Goal: Task Accomplishment & Management: Manage account settings

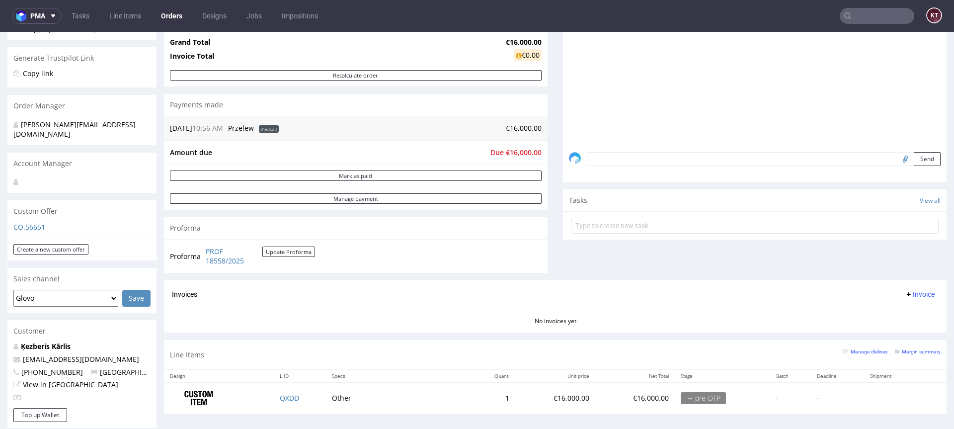
scroll to position [191, 0]
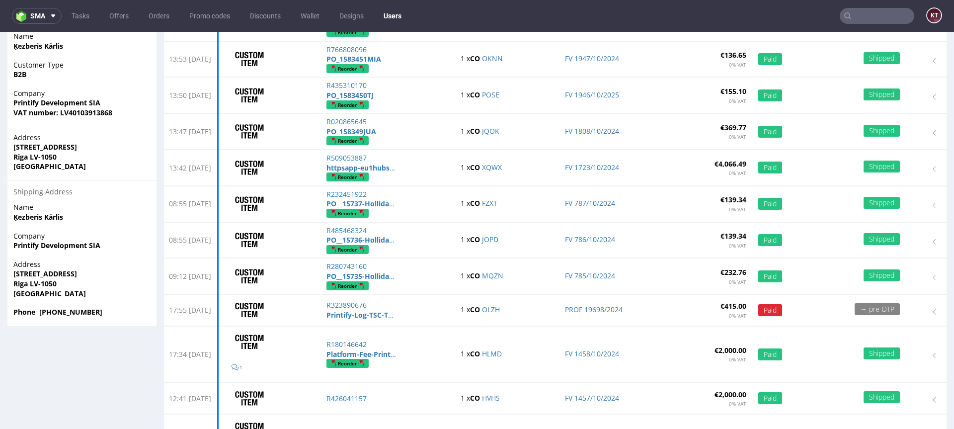
scroll to position [233, 0]
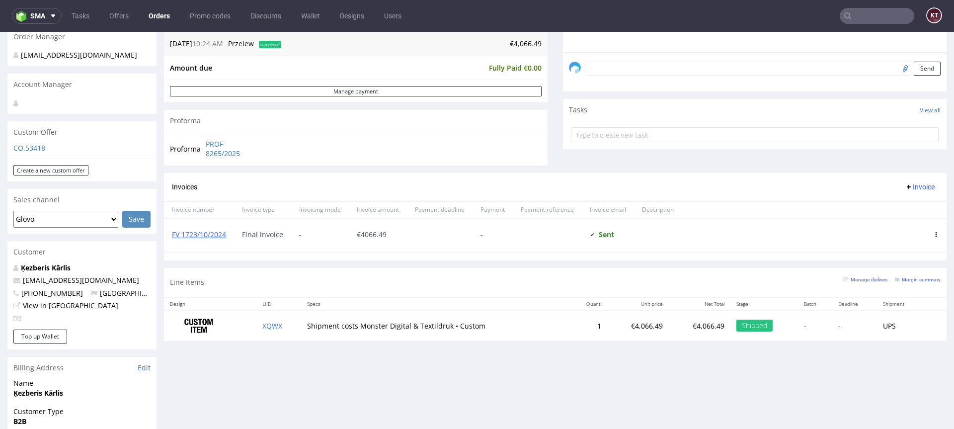
scroll to position [293, 0]
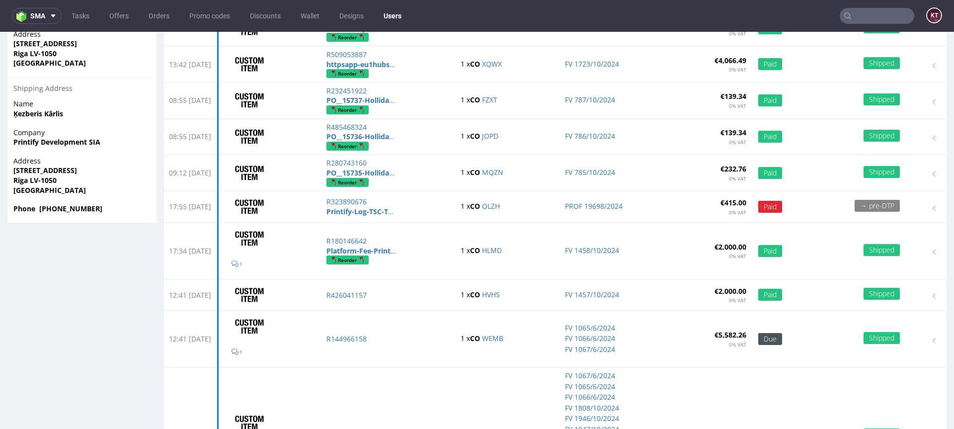
scroll to position [357, 0]
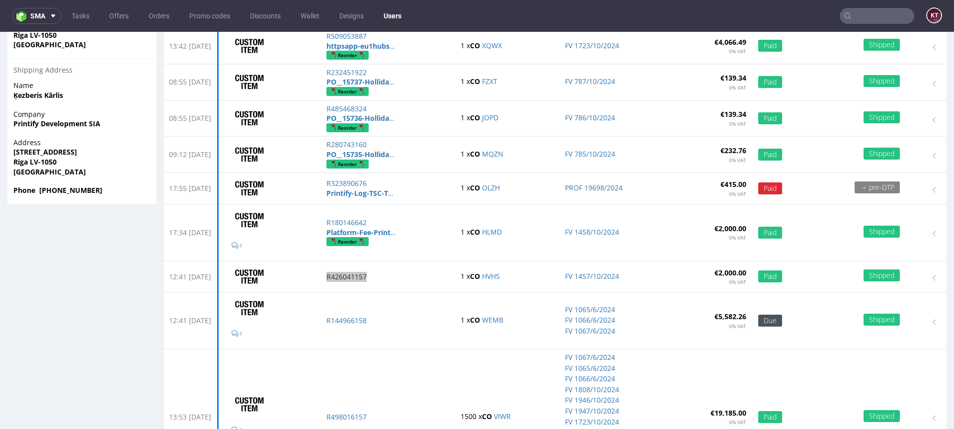
drag, startPoint x: 372, startPoint y: 244, endPoint x: 440, endPoint y: 180, distance: 93.5
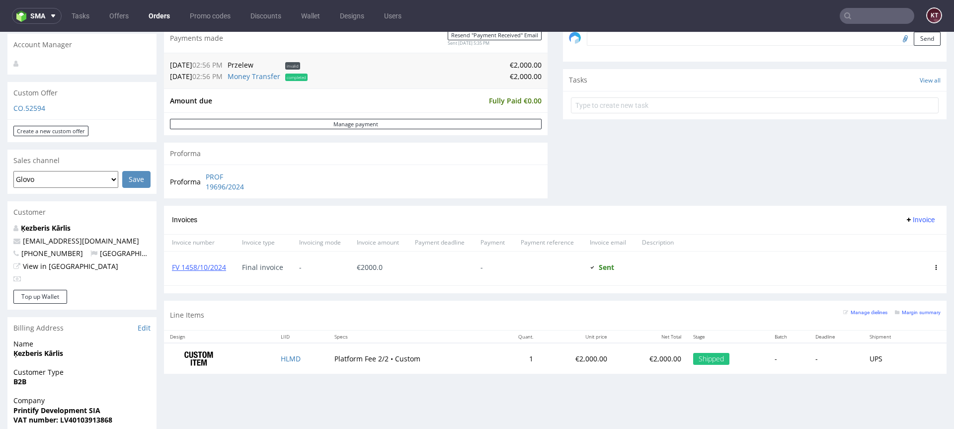
scroll to position [326, 0]
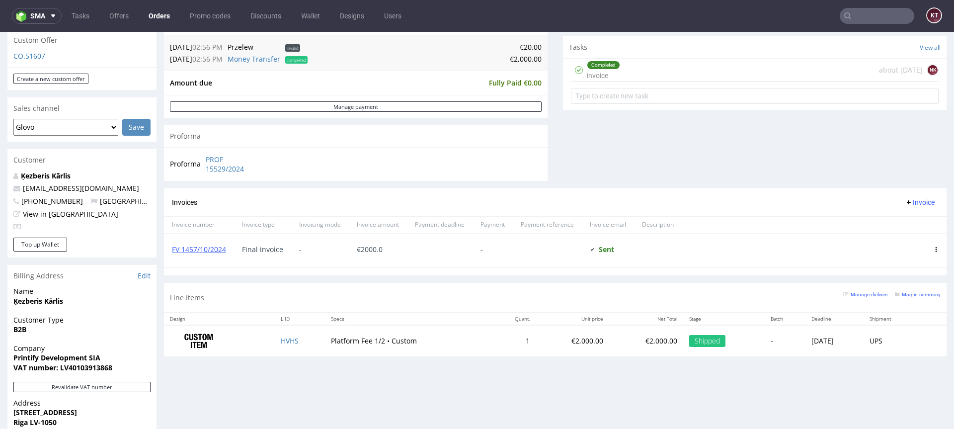
scroll to position [354, 0]
